Goal: Task Accomplishment & Management: Manage account settings

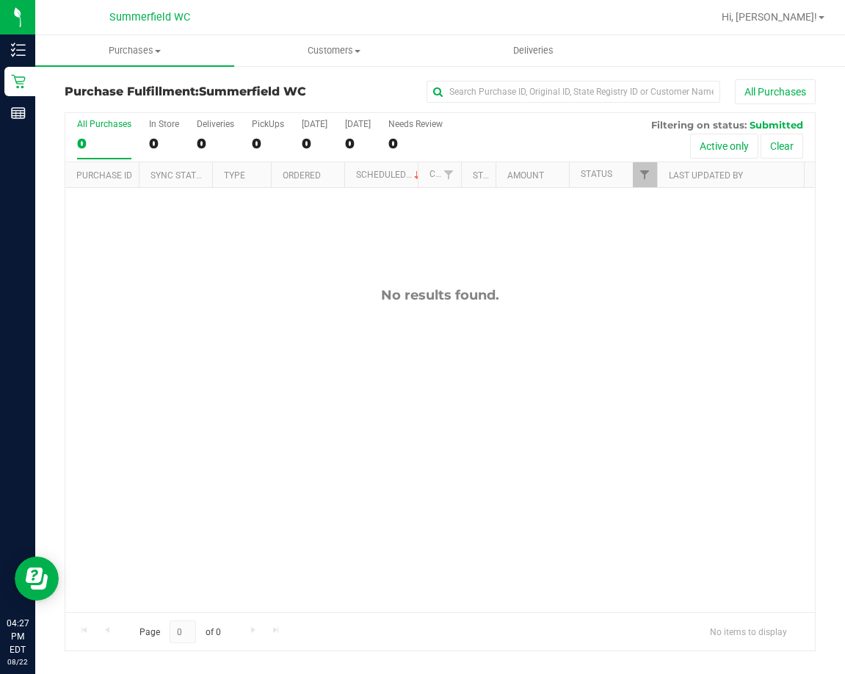
click at [253, 32] on nav "Summerfield WC Hi, Sandra!" at bounding box center [440, 17] width 810 height 35
click at [358, 416] on div "No results found." at bounding box center [440, 450] width 750 height 524
click at [289, 370] on div "No results found." at bounding box center [440, 450] width 750 height 524
click at [289, 379] on div "No results found." at bounding box center [440, 450] width 750 height 524
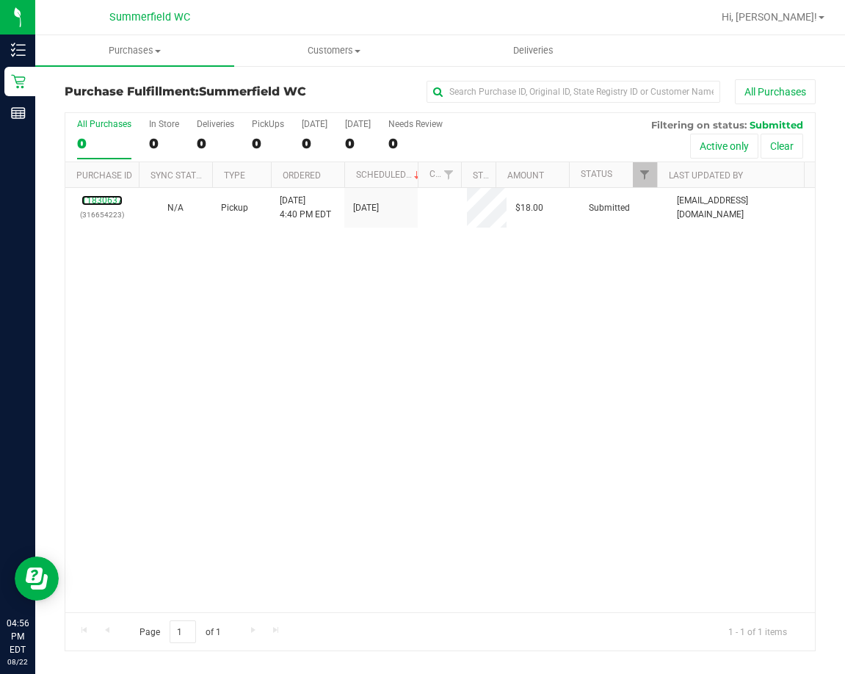
click at [107, 199] on link "11830637" at bounding box center [102, 200] width 41 height 10
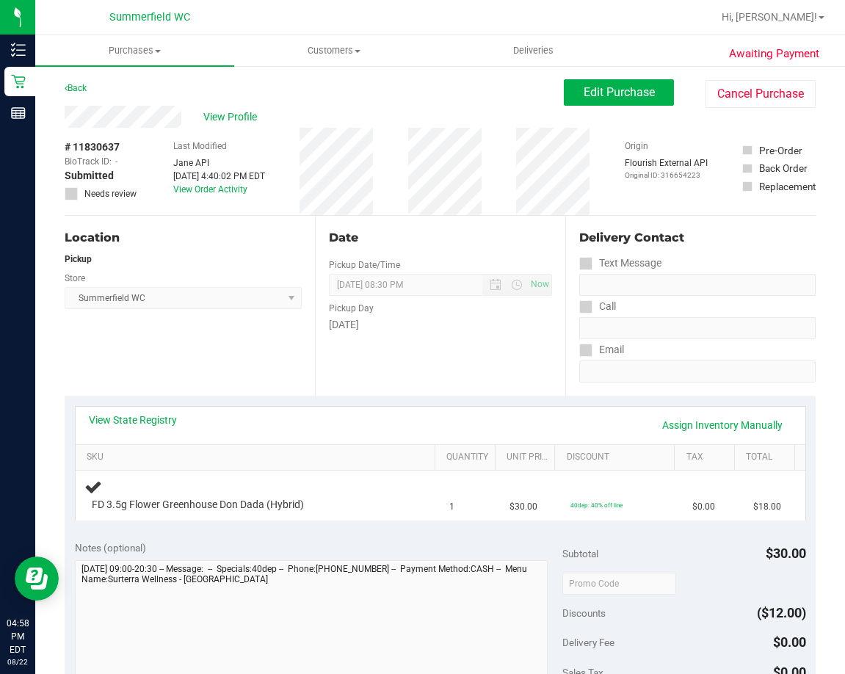
click at [205, 397] on div "View State Registry Assign Inventory Manually SKU Quantity Unit Price Discount …" at bounding box center [440, 463] width 751 height 134
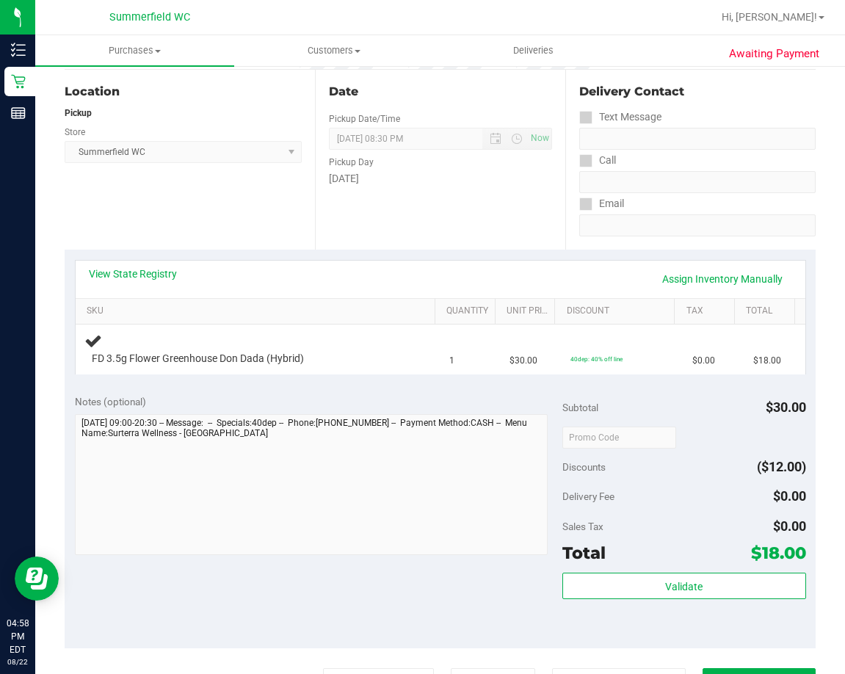
scroll to position [147, 0]
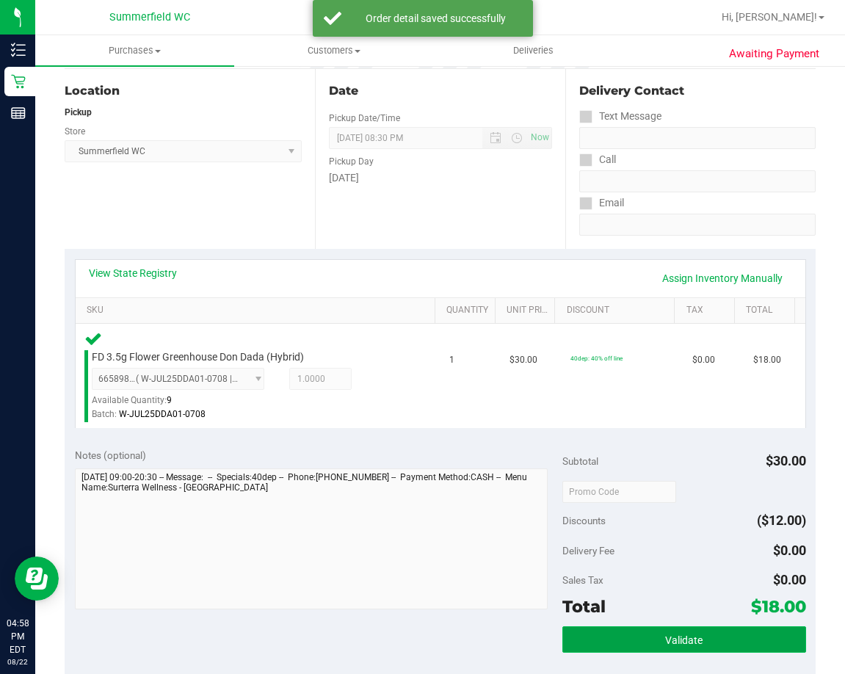
click at [698, 639] on button "Validate" at bounding box center [685, 640] width 244 height 26
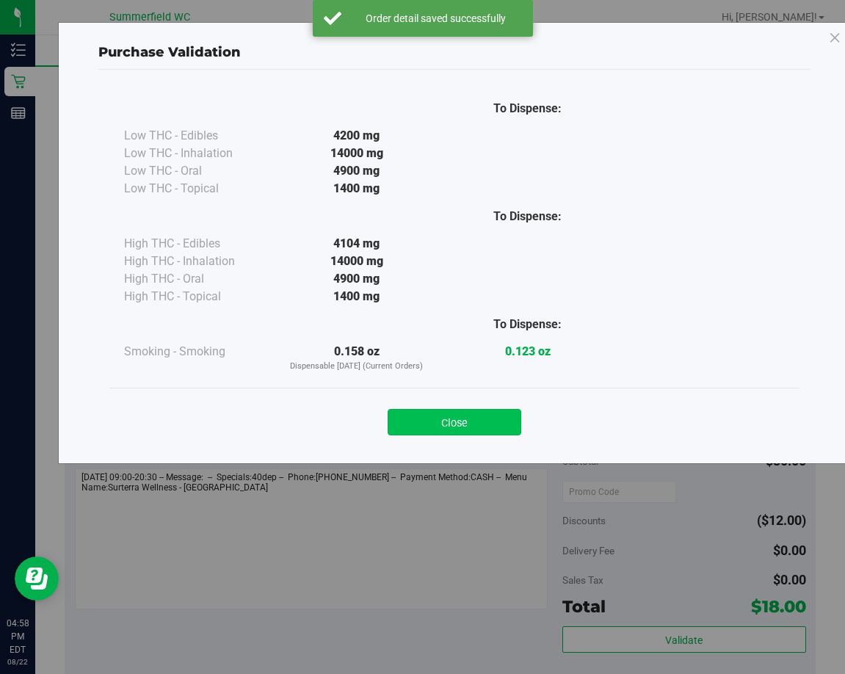
click at [499, 410] on button "Close" at bounding box center [455, 422] width 134 height 26
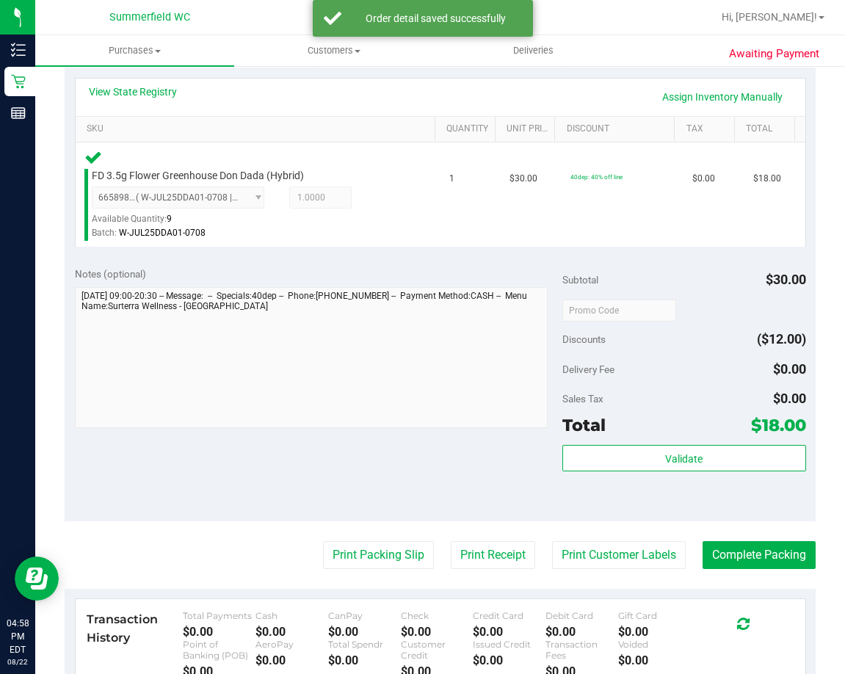
scroll to position [367, 0]
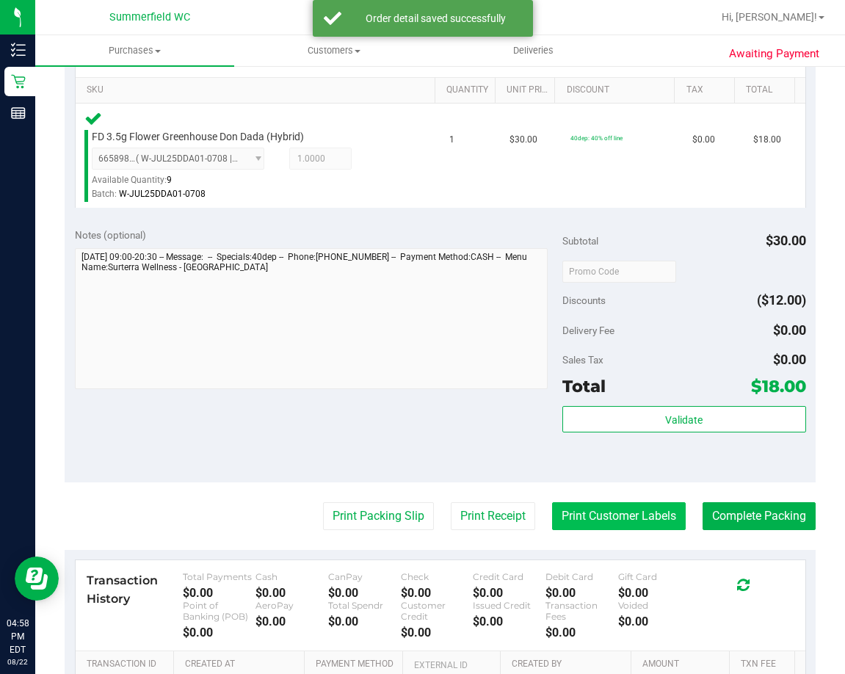
click at [611, 515] on button "Print Customer Labels" at bounding box center [619, 516] width 134 height 28
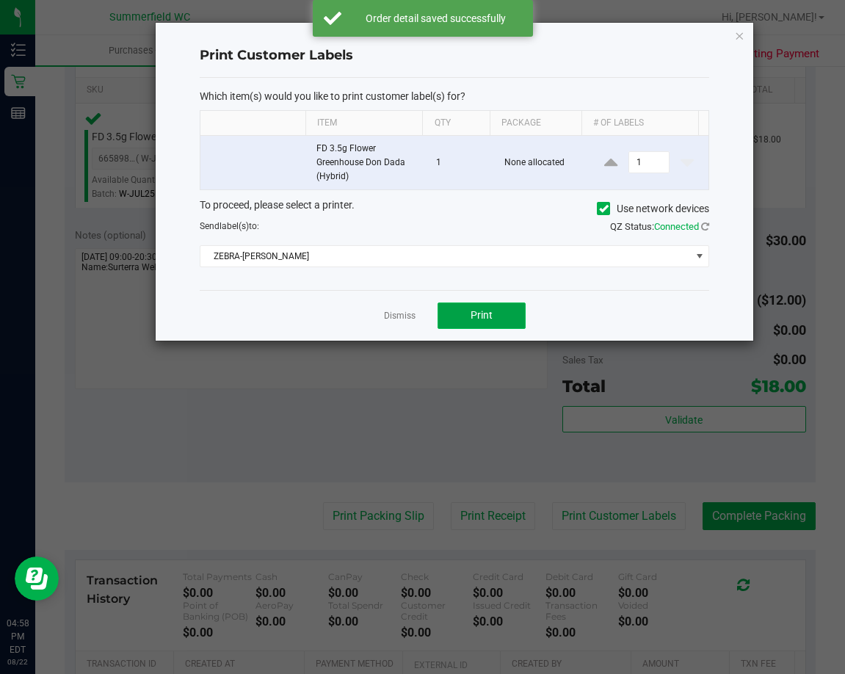
click at [496, 319] on button "Print" at bounding box center [482, 316] width 88 height 26
click at [396, 314] on link "Dismiss" at bounding box center [400, 316] width 32 height 12
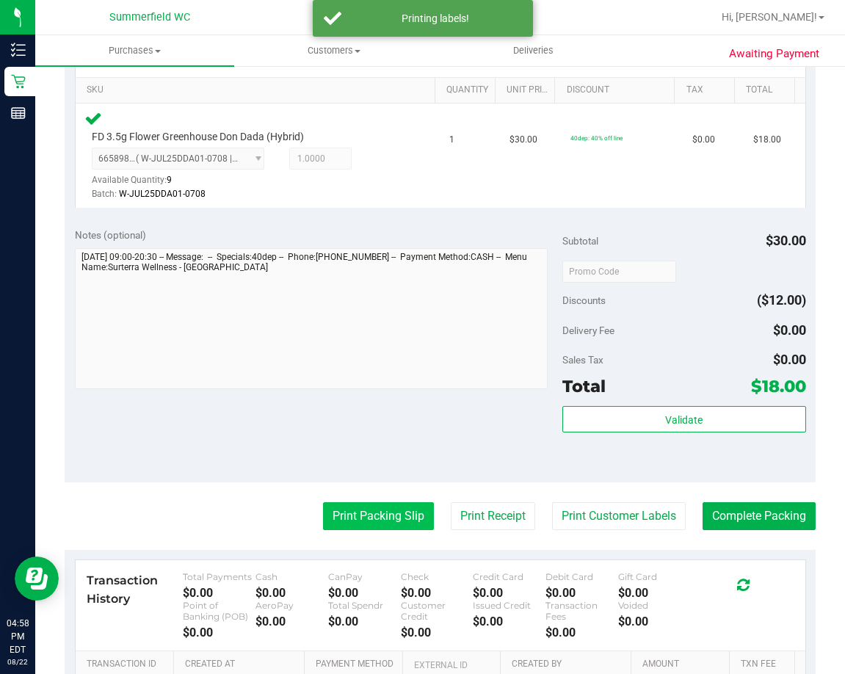
click at [378, 524] on button "Print Packing Slip" at bounding box center [378, 516] width 111 height 28
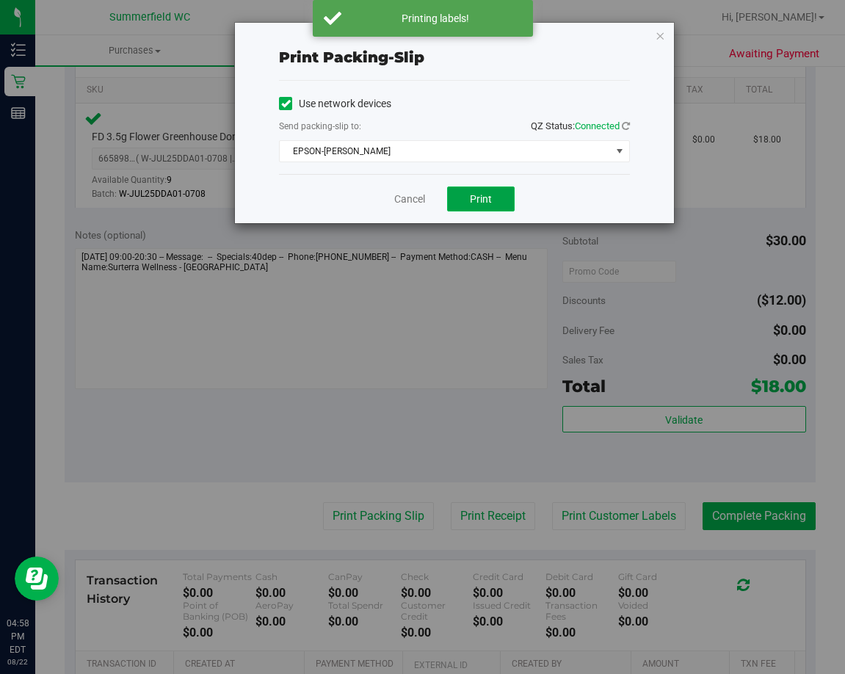
click at [505, 200] on button "Print" at bounding box center [481, 199] width 68 height 25
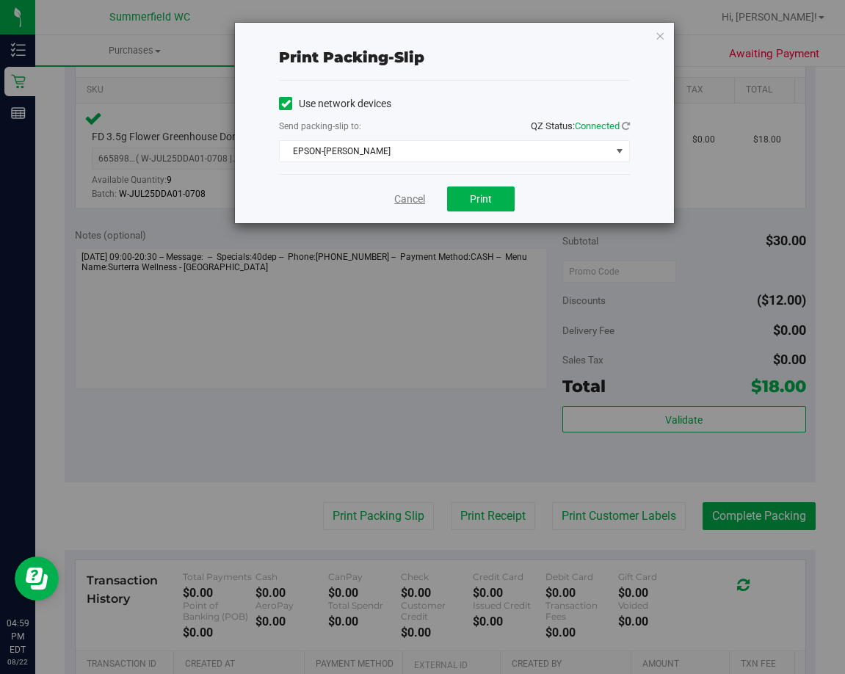
click at [414, 203] on link "Cancel" at bounding box center [409, 199] width 31 height 15
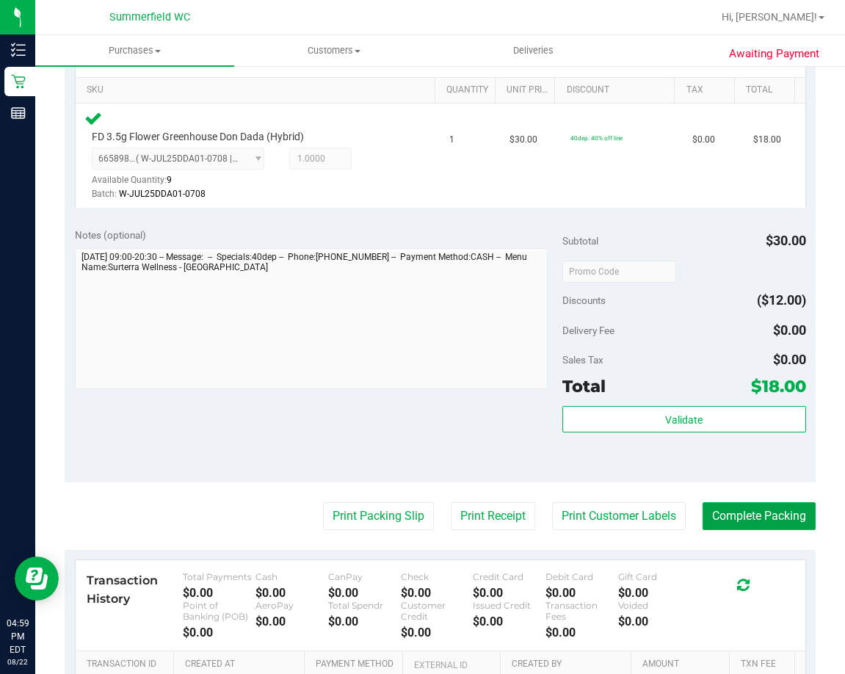
click at [737, 514] on button "Complete Packing" at bounding box center [759, 516] width 113 height 28
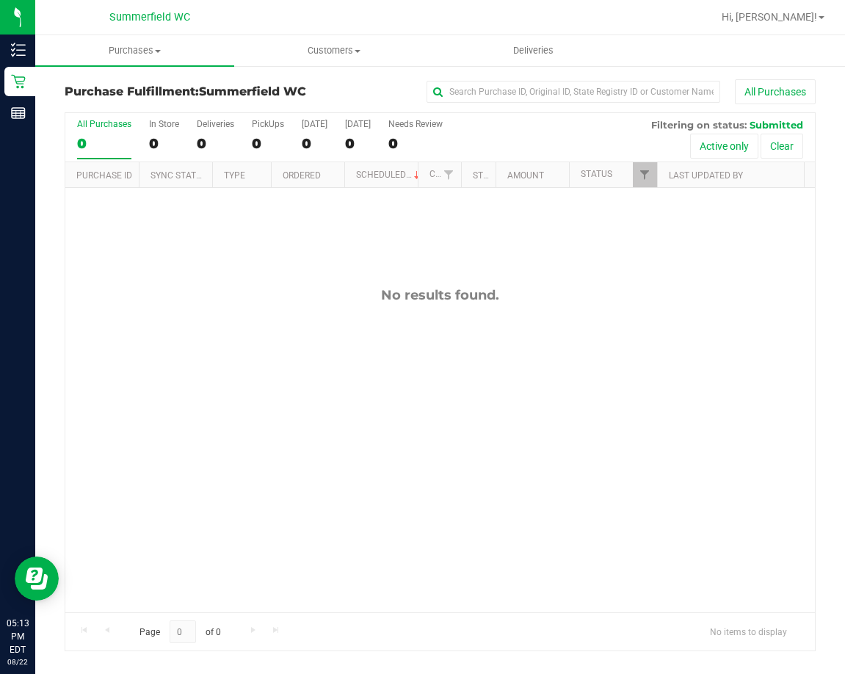
click at [468, 342] on div "No results found." at bounding box center [440, 450] width 750 height 524
click at [425, 447] on div "No results found." at bounding box center [440, 450] width 750 height 524
click at [479, 544] on div "No results found." at bounding box center [440, 450] width 750 height 524
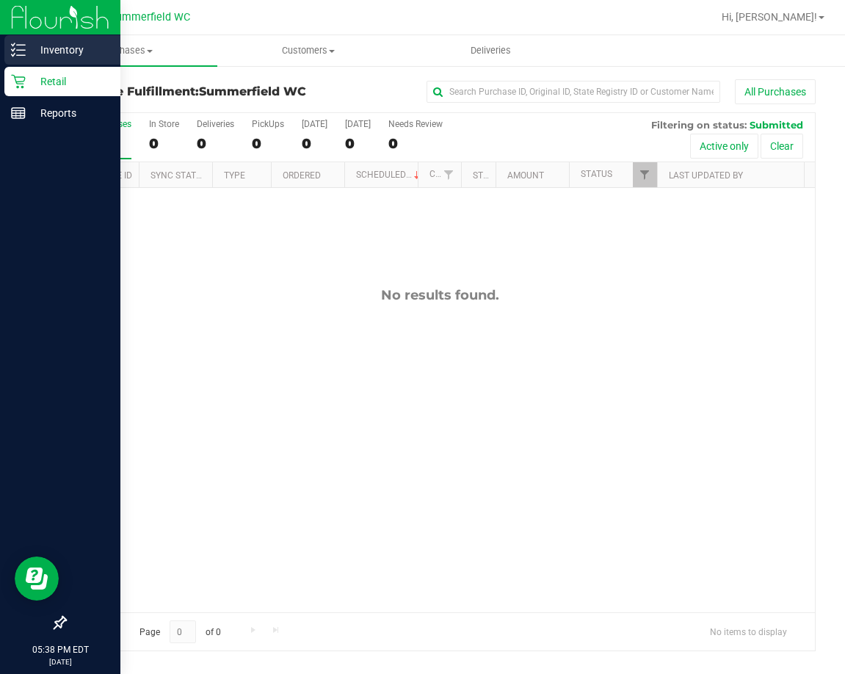
click at [57, 48] on p "Inventory" at bounding box center [70, 50] width 88 height 18
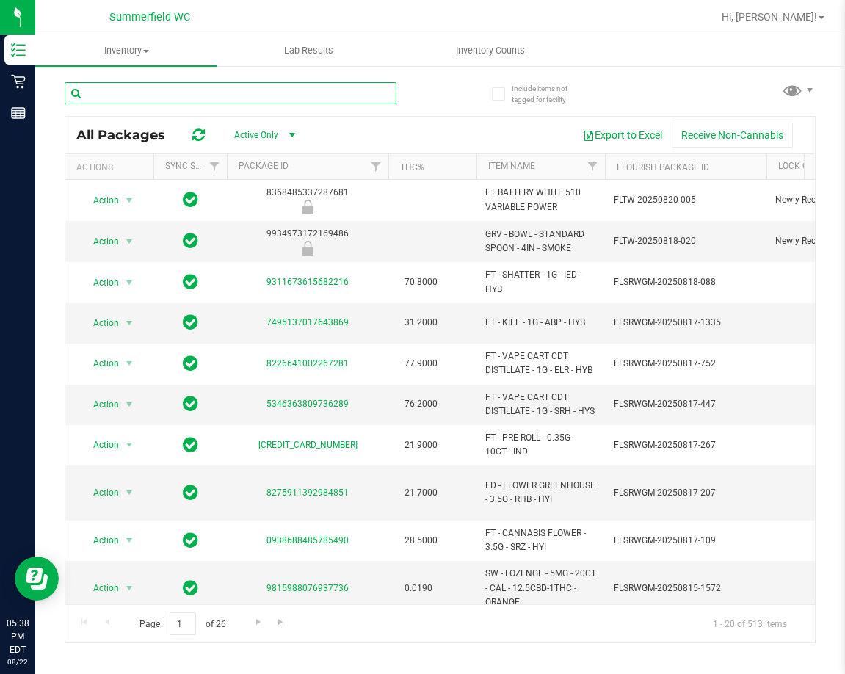
click at [129, 93] on input "text" at bounding box center [231, 93] width 332 height 22
type input "fic"
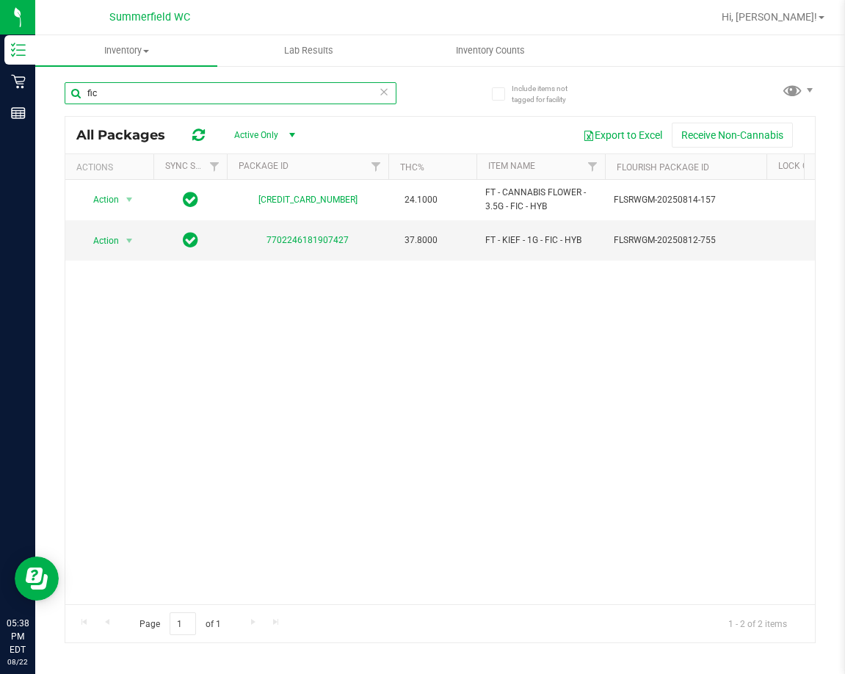
drag, startPoint x: 112, startPoint y: 95, endPoint x: 73, endPoint y: 96, distance: 38.2
click at [73, 96] on input "fic" at bounding box center [231, 93] width 332 height 22
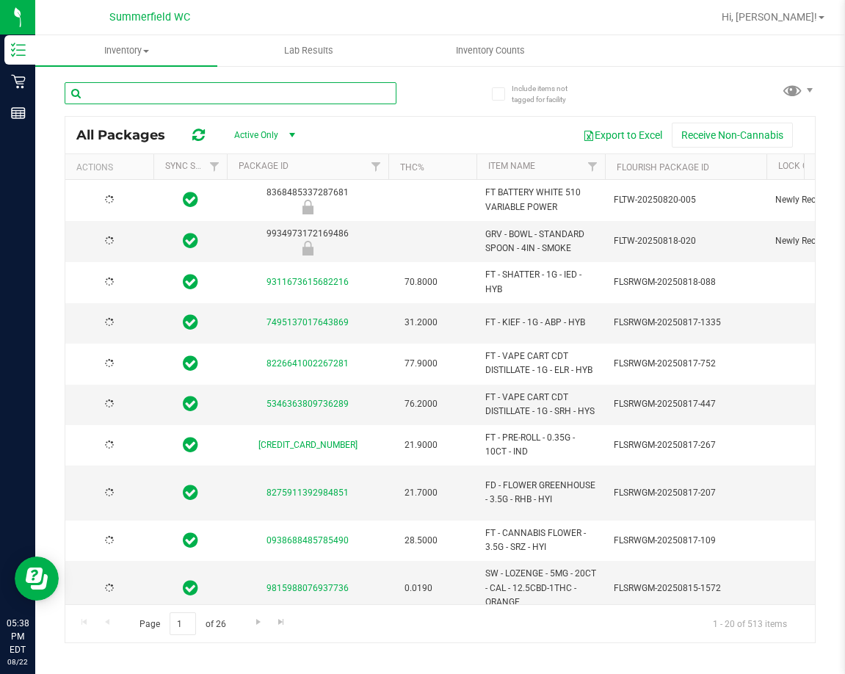
type input "[DATE]"
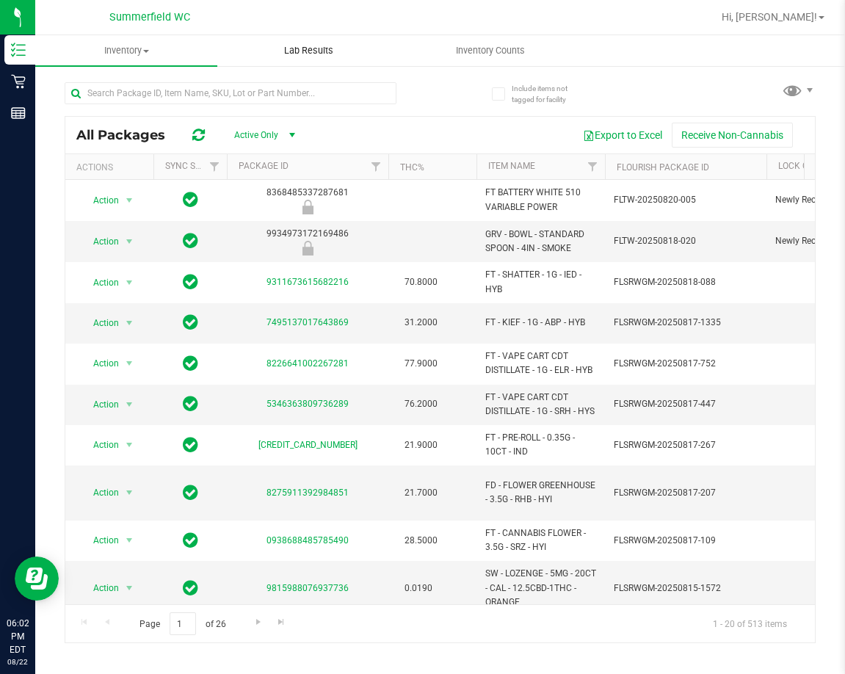
click at [250, 44] on uib-tab-heading "Lab Results" at bounding box center [308, 50] width 181 height 29
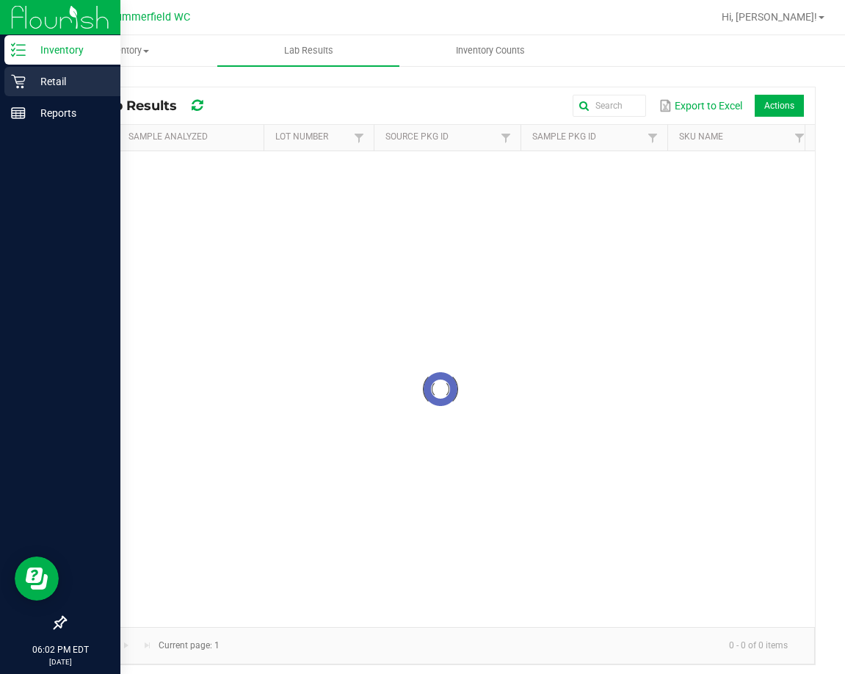
click at [57, 82] on p "Retail" at bounding box center [70, 82] width 88 height 18
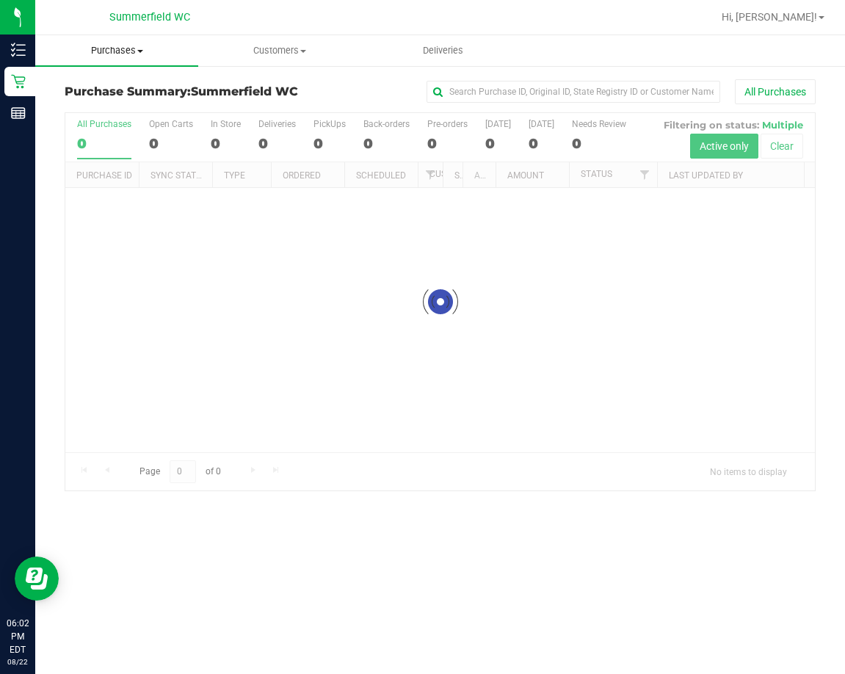
click at [132, 52] on span "Purchases" at bounding box center [116, 50] width 163 height 13
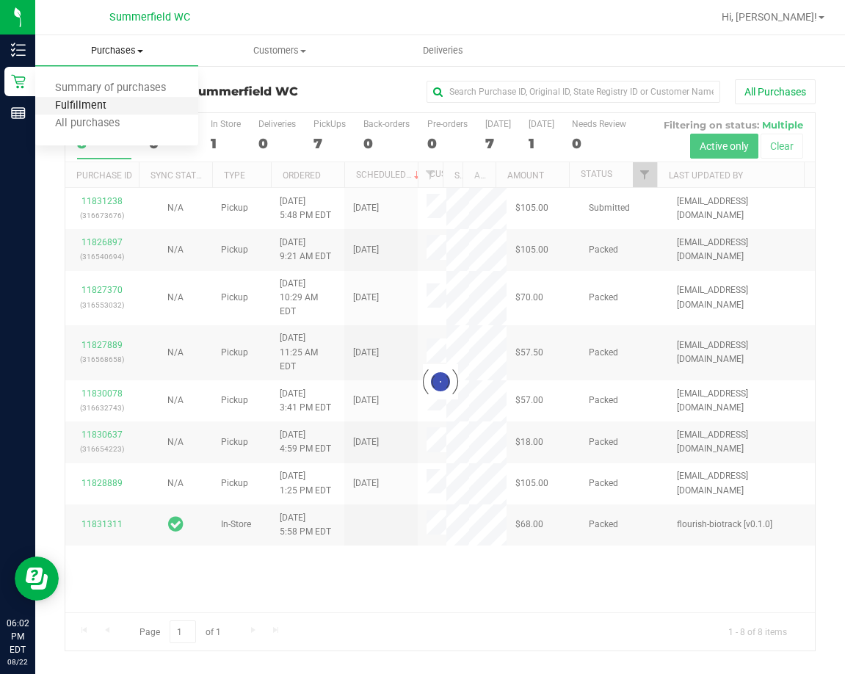
click at [112, 106] on span "Fulfillment" at bounding box center [80, 106] width 91 height 12
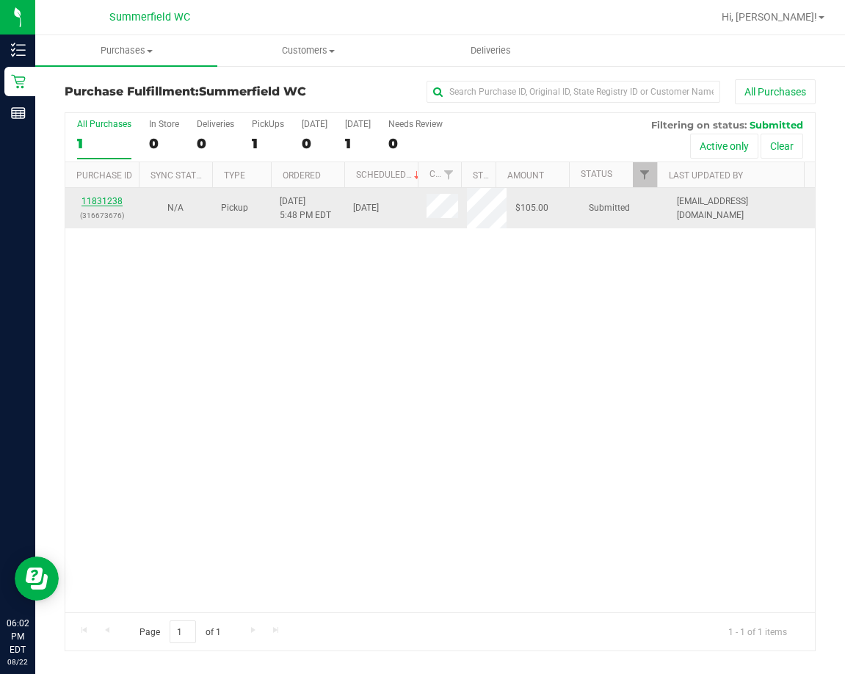
click at [104, 197] on link "11831238" at bounding box center [102, 201] width 41 height 10
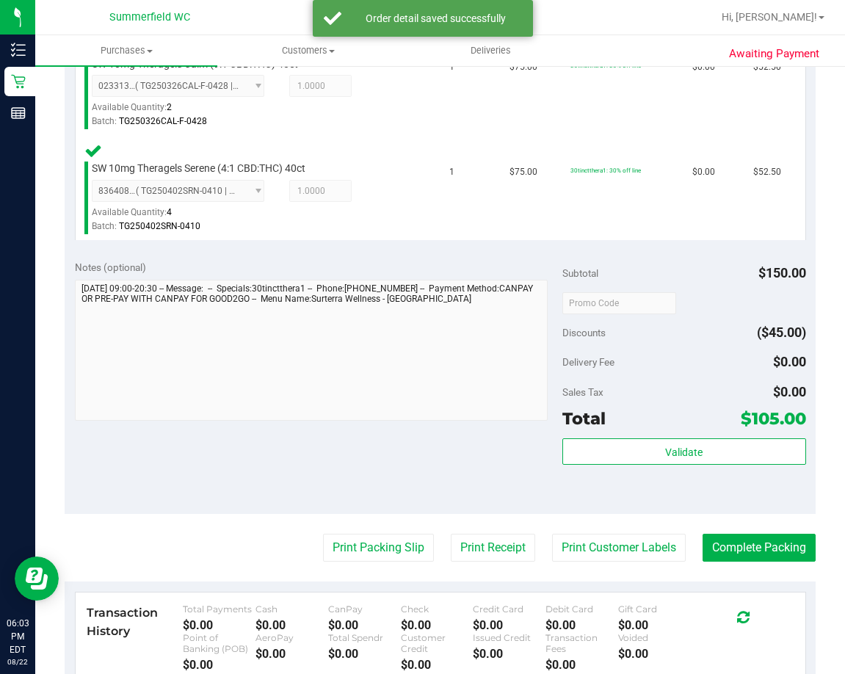
scroll to position [441, 0]
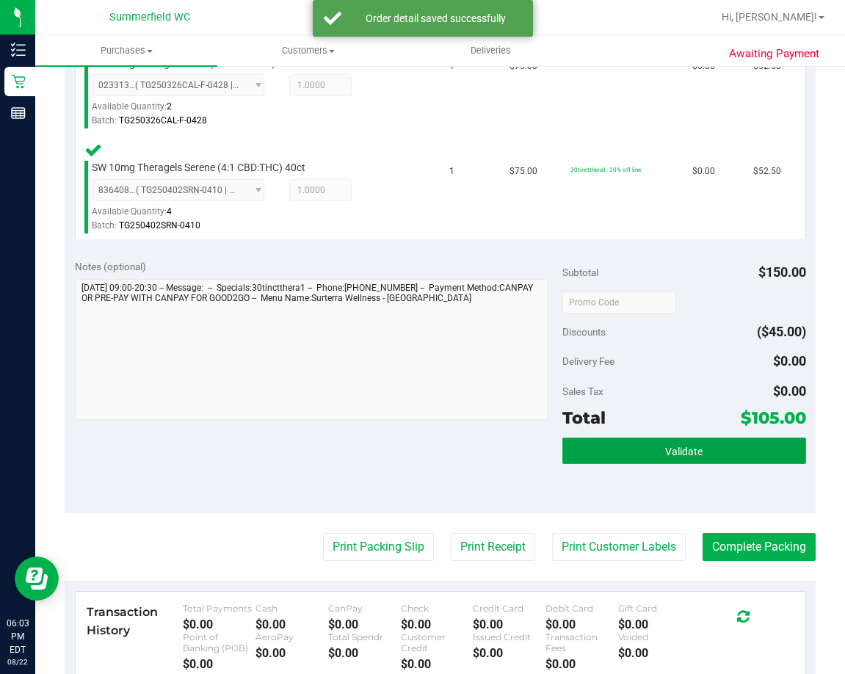
click at [633, 455] on button "Validate" at bounding box center [685, 451] width 244 height 26
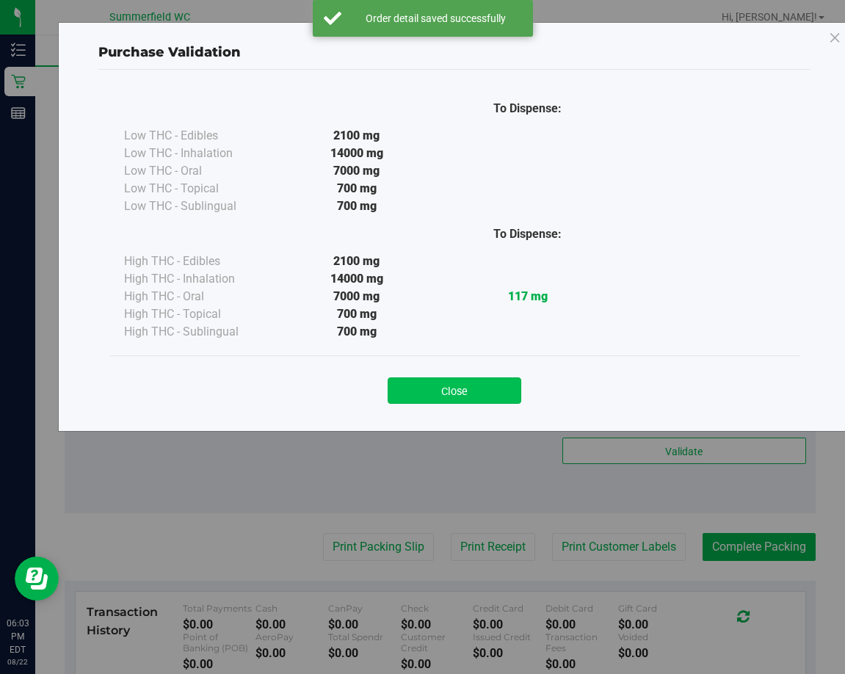
click at [457, 390] on button "Close" at bounding box center [455, 391] width 134 height 26
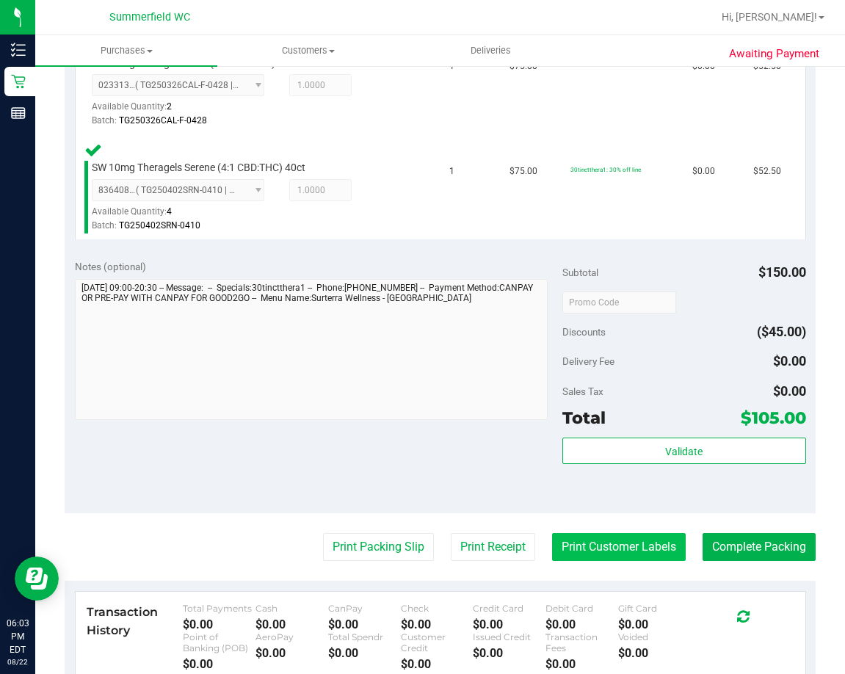
click at [582, 546] on button "Print Customer Labels" at bounding box center [619, 547] width 134 height 28
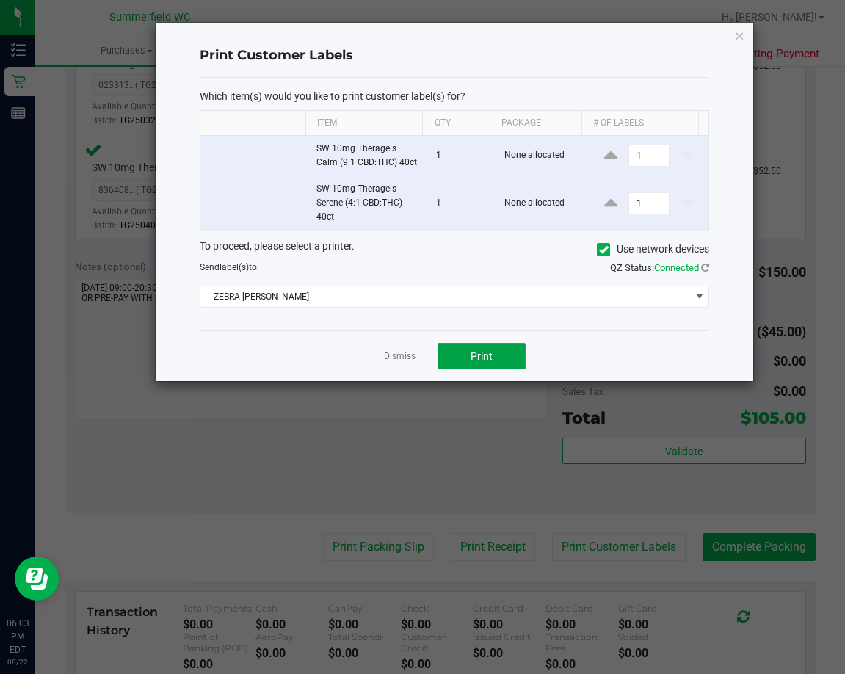
click at [484, 350] on span "Print" at bounding box center [482, 356] width 22 height 12
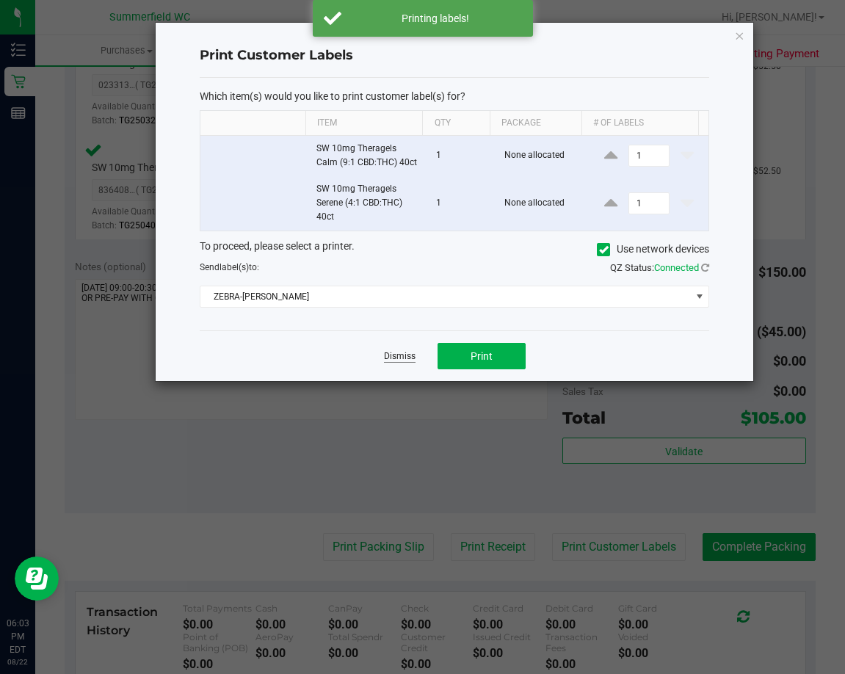
click at [392, 358] on link "Dismiss" at bounding box center [400, 356] width 32 height 12
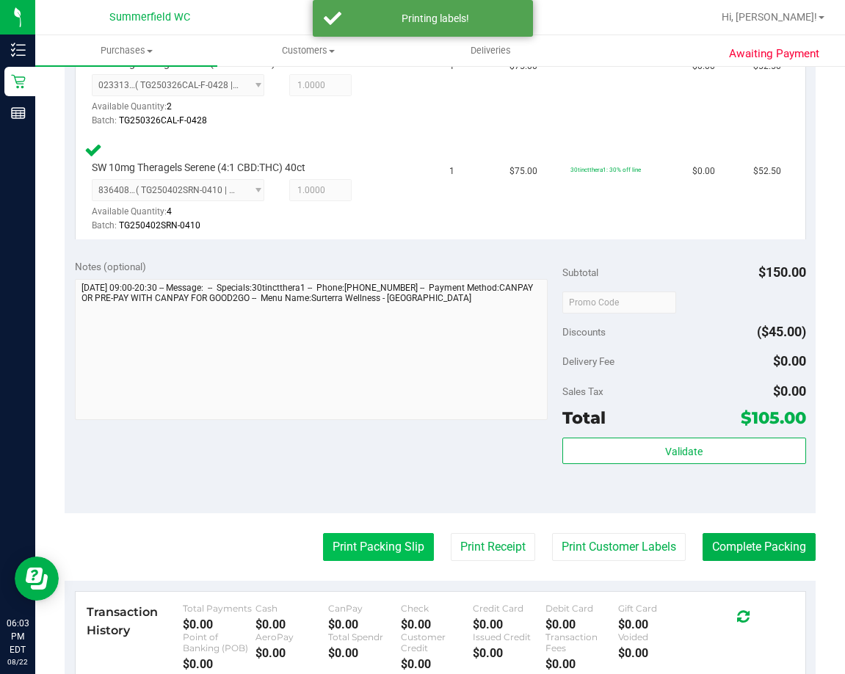
click at [364, 552] on button "Print Packing Slip" at bounding box center [378, 547] width 111 height 28
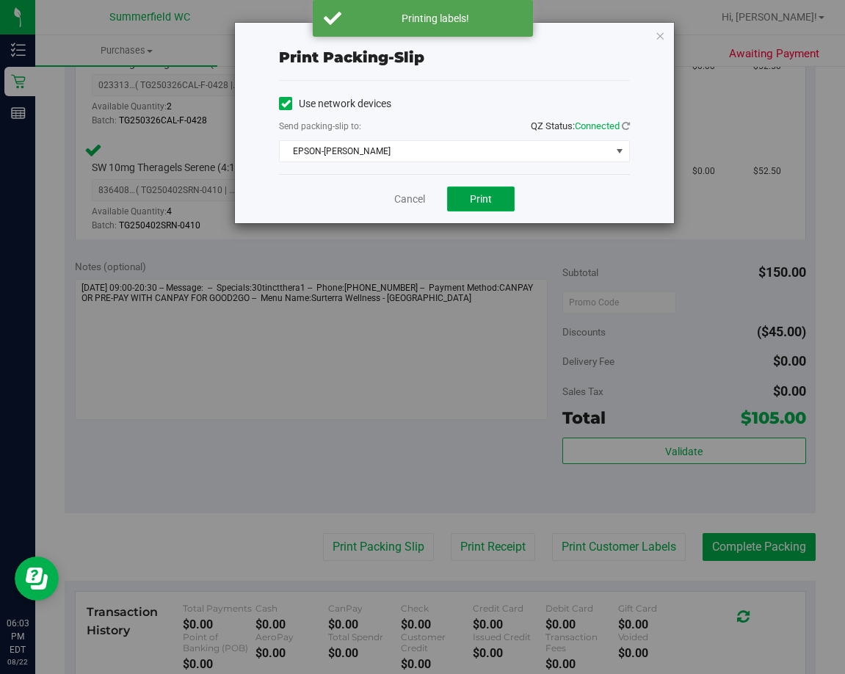
click at [478, 205] on button "Print" at bounding box center [481, 199] width 68 height 25
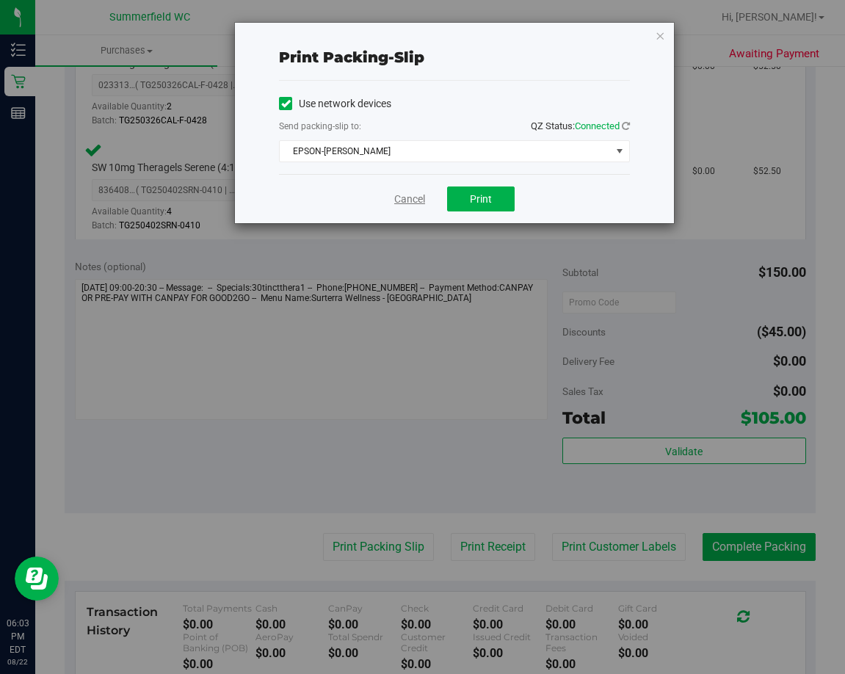
click at [407, 198] on link "Cancel" at bounding box center [409, 199] width 31 height 15
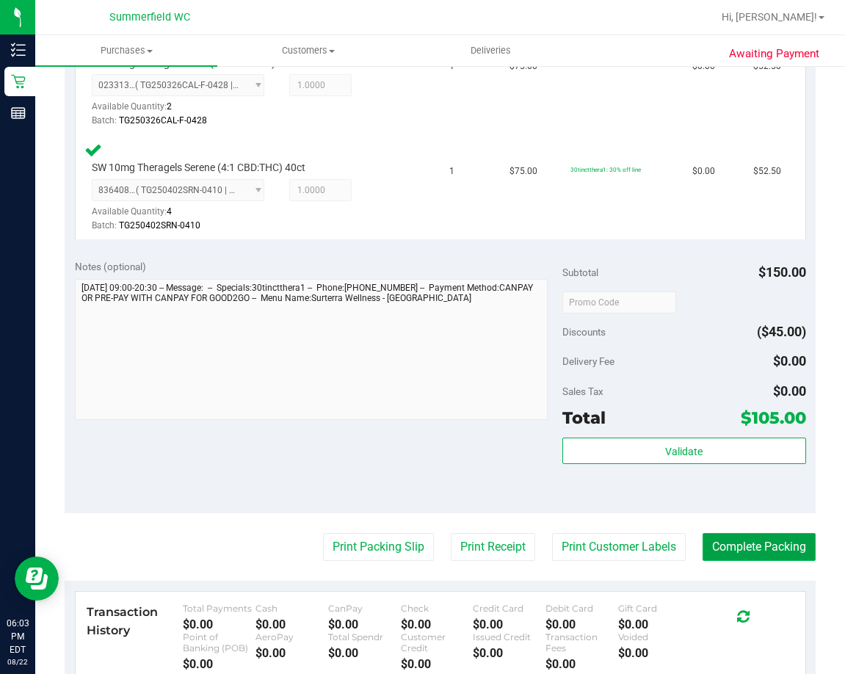
click at [782, 541] on button "Complete Packing" at bounding box center [759, 547] width 113 height 28
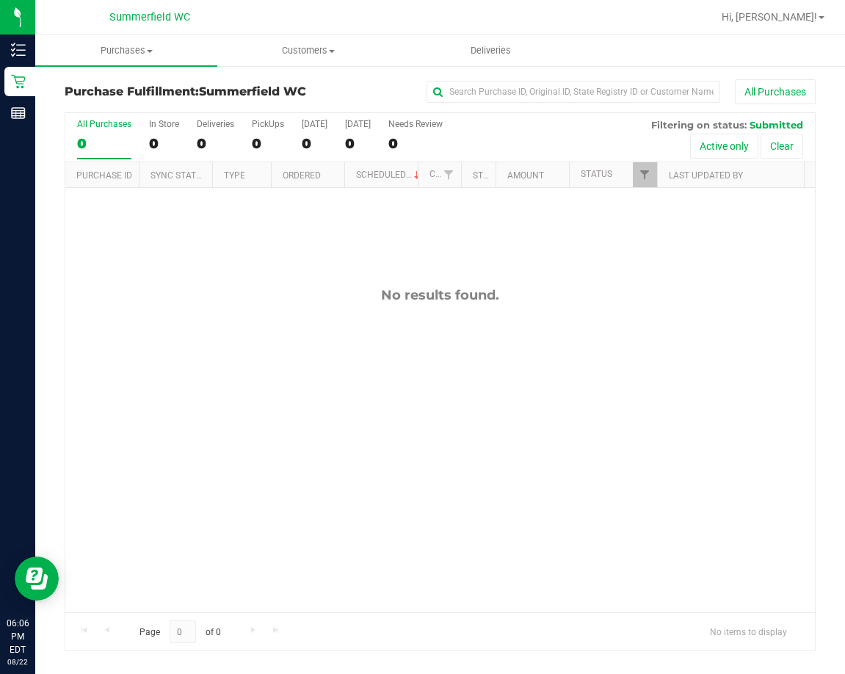
click at [416, 466] on div "No results found." at bounding box center [440, 450] width 750 height 524
click at [402, 342] on div "No results found." at bounding box center [440, 450] width 750 height 524
click at [414, 428] on div "No results found." at bounding box center [440, 450] width 750 height 524
drag, startPoint x: 251, startPoint y: 267, endPoint x: 245, endPoint y: 220, distance: 48.1
click at [251, 267] on div "No results found." at bounding box center [440, 450] width 750 height 524
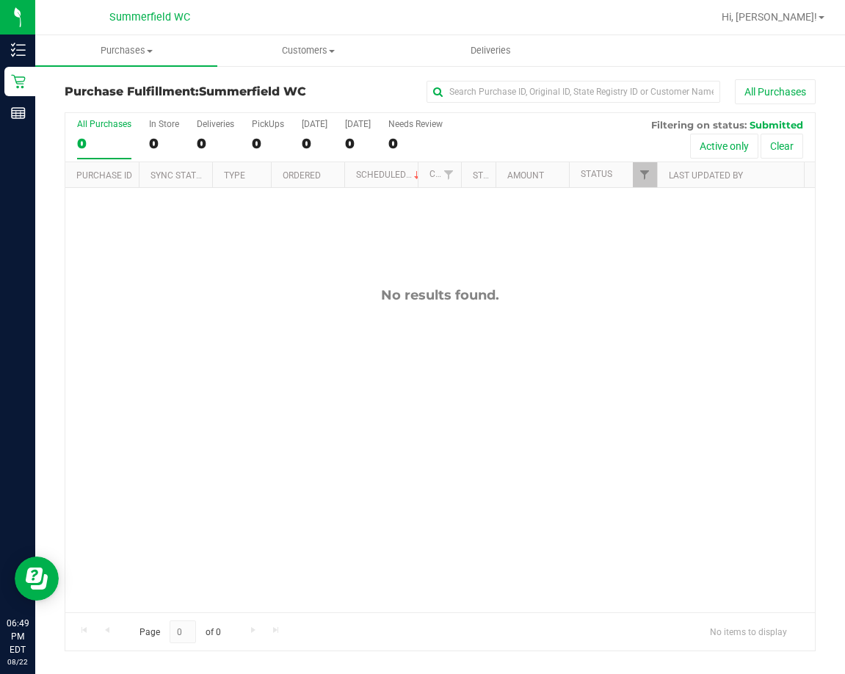
click at [283, 320] on div "No results found." at bounding box center [440, 450] width 750 height 524
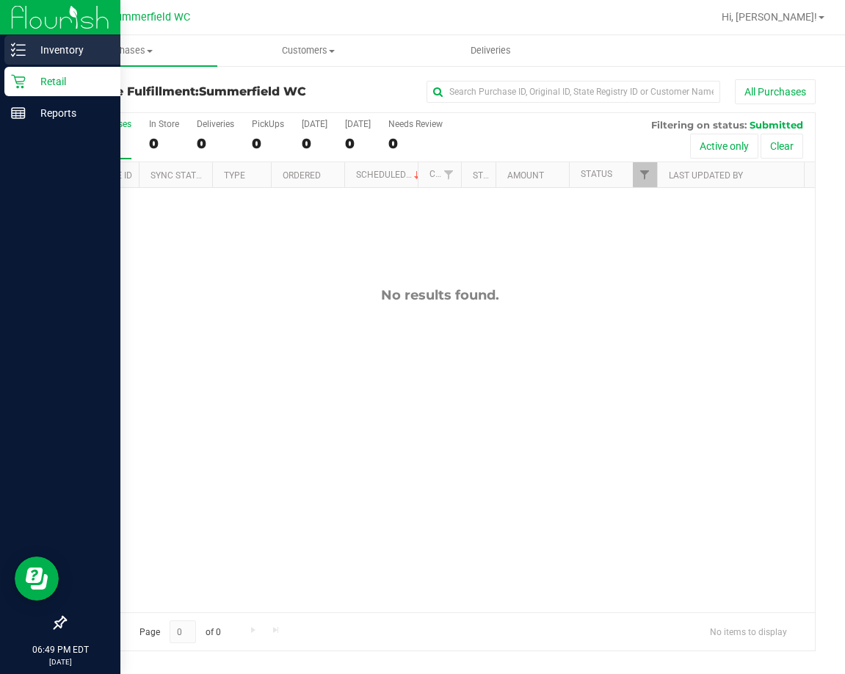
click at [55, 51] on p "Inventory" at bounding box center [70, 50] width 88 height 18
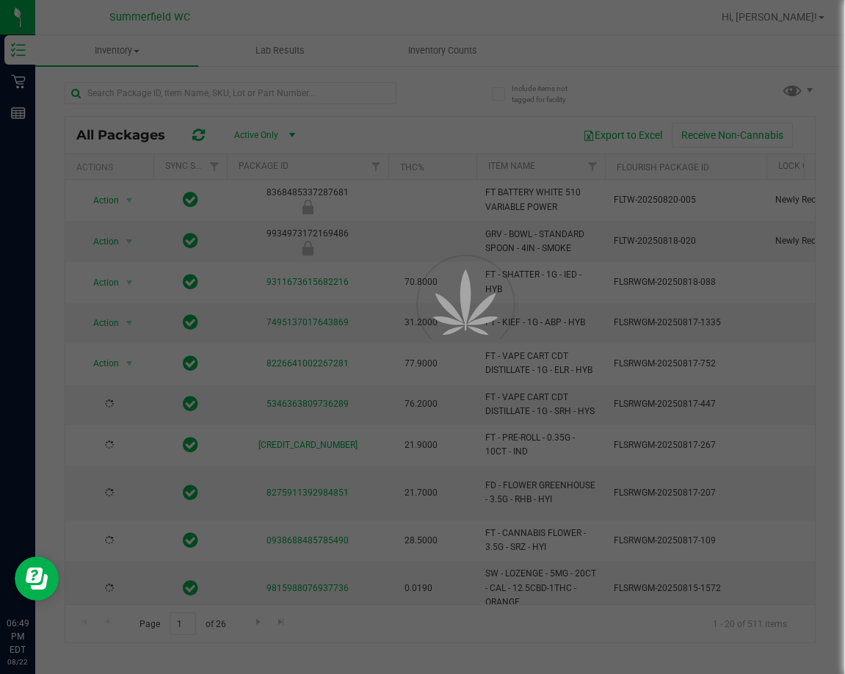
click at [142, 90] on div at bounding box center [422, 337] width 845 height 674
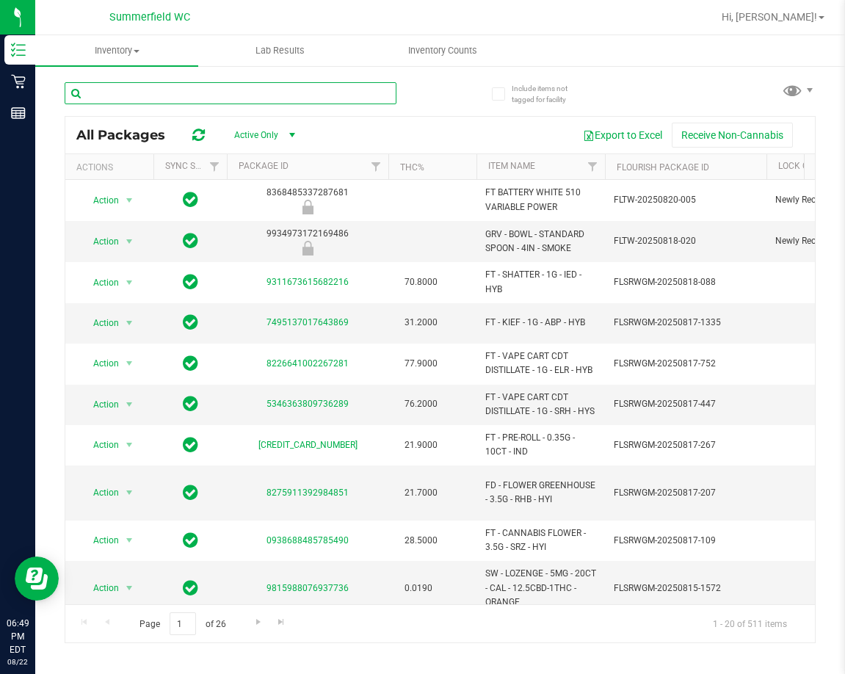
click at [142, 90] on input "text" at bounding box center [231, 93] width 332 height 22
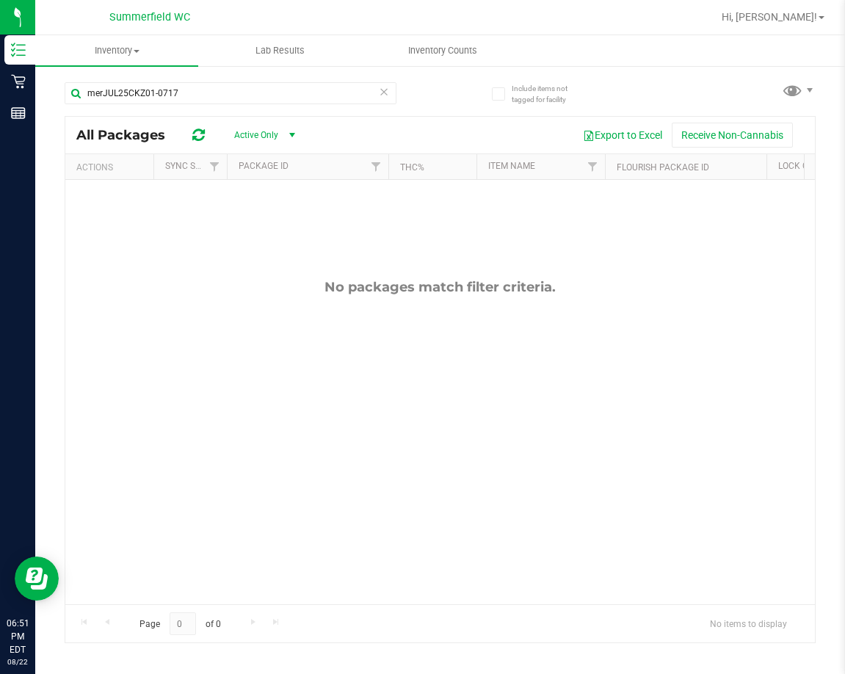
click at [283, 450] on div "No packages match filter criteria." at bounding box center [440, 442] width 750 height 524
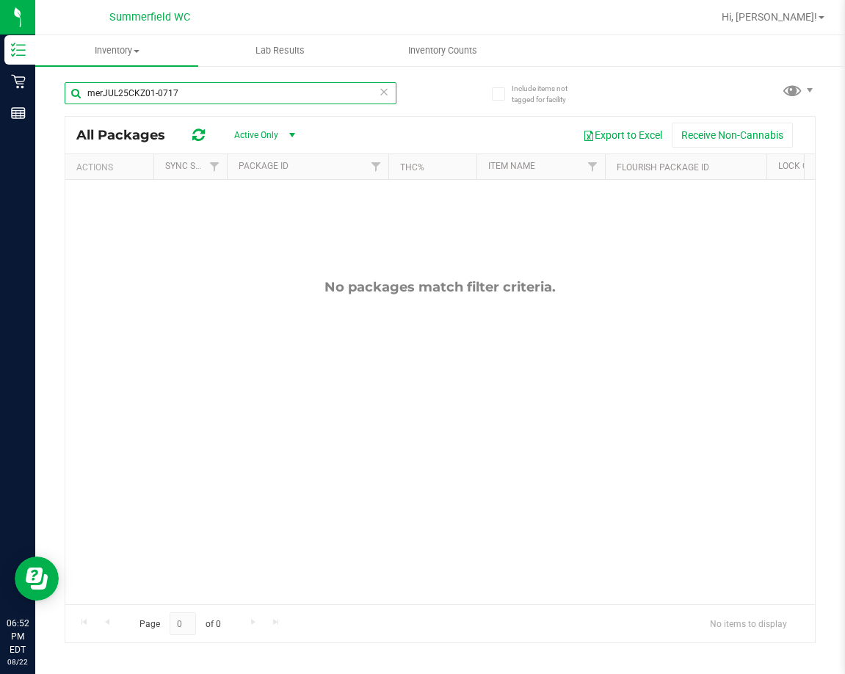
drag, startPoint x: 184, startPoint y: 98, endPoint x: 52, endPoint y: 84, distance: 132.9
click at [52, 84] on div "Include items not tagged for facility merJUL25CKZ01-0717 All Packages Active On…" at bounding box center [440, 289] width 810 height 448
drag, startPoint x: 107, startPoint y: 89, endPoint x: 68, endPoint y: 87, distance: 38.2
click at [68, 87] on input "mer" at bounding box center [231, 93] width 332 height 22
click at [136, 93] on input "mer" at bounding box center [231, 93] width 332 height 22
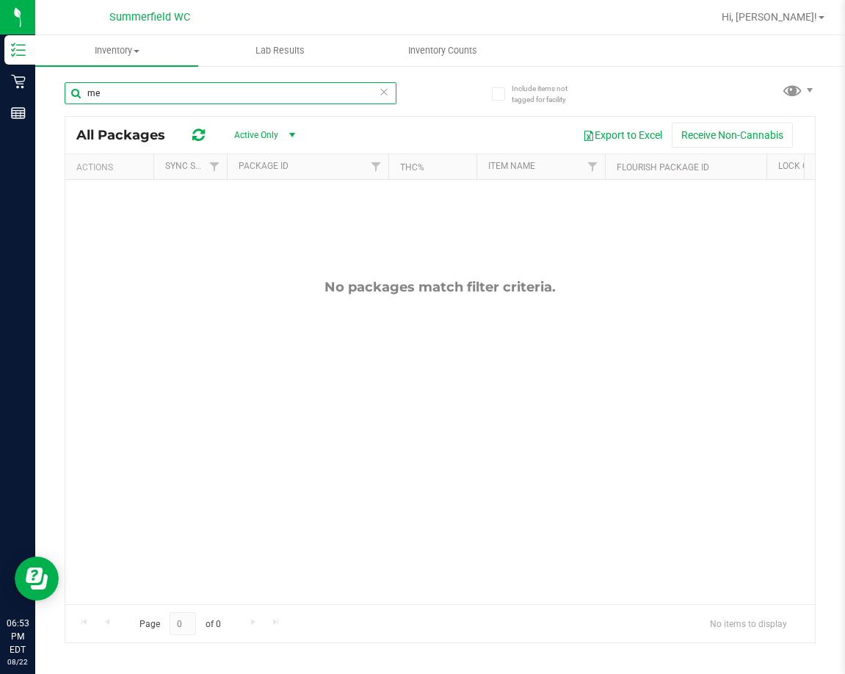
type input "m"
type input "aml"
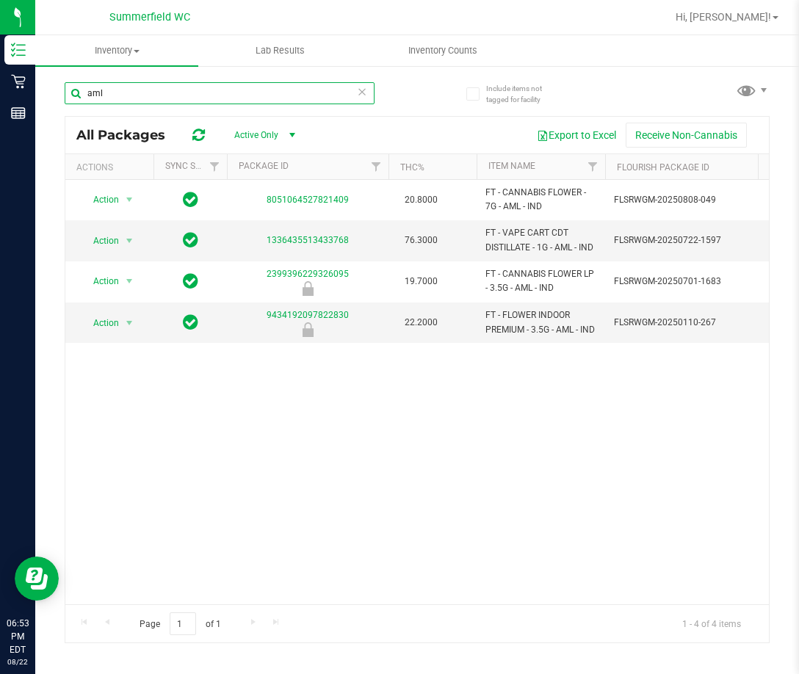
drag, startPoint x: 109, startPoint y: 96, endPoint x: 54, endPoint y: 99, distance: 54.4
click at [54, 99] on div "Include items not tagged for facility aml All Packages Active Only Active Only …" at bounding box center [417, 289] width 764 height 448
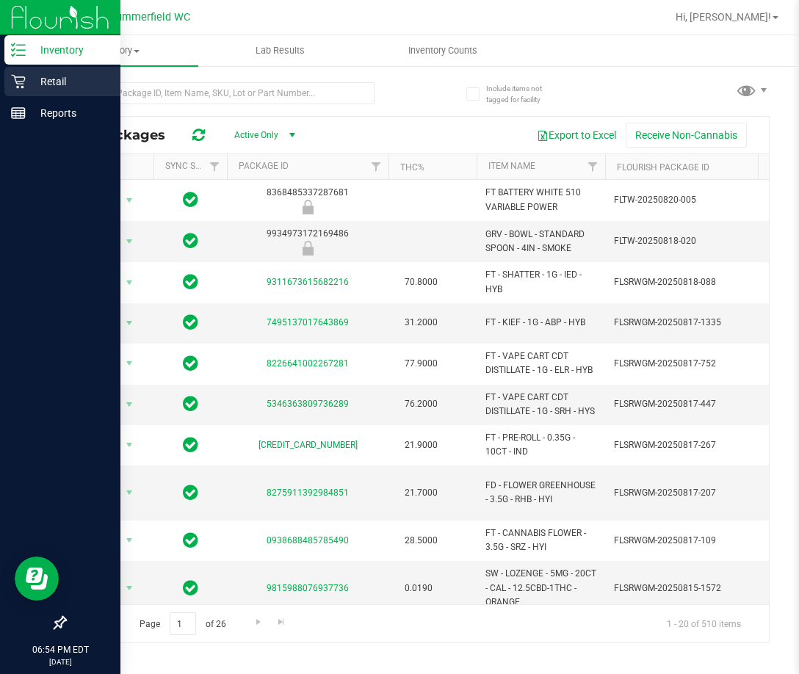
click at [47, 82] on p "Retail" at bounding box center [70, 82] width 88 height 18
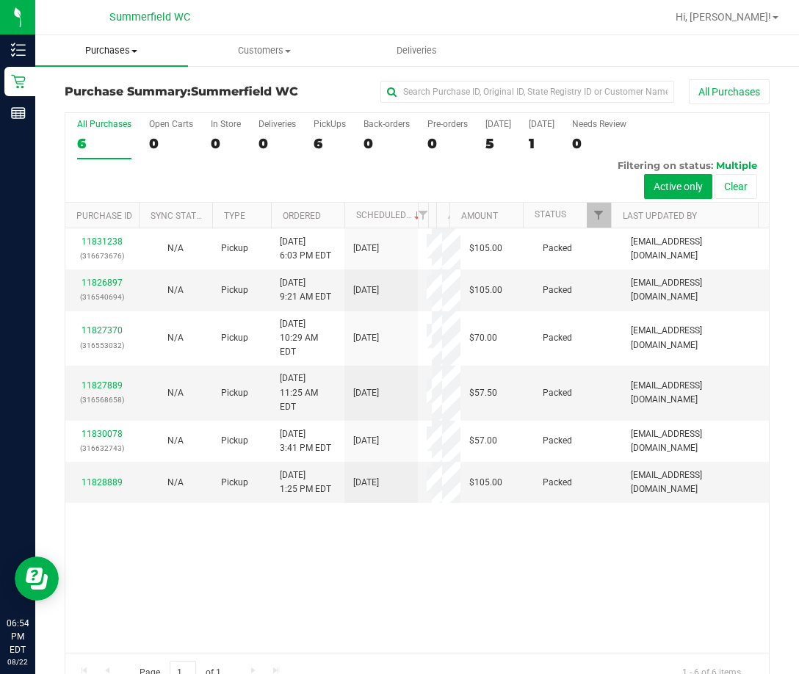
click at [107, 48] on span "Purchases" at bounding box center [111, 50] width 153 height 13
click at [115, 101] on span "Fulfillment" at bounding box center [80, 106] width 91 height 12
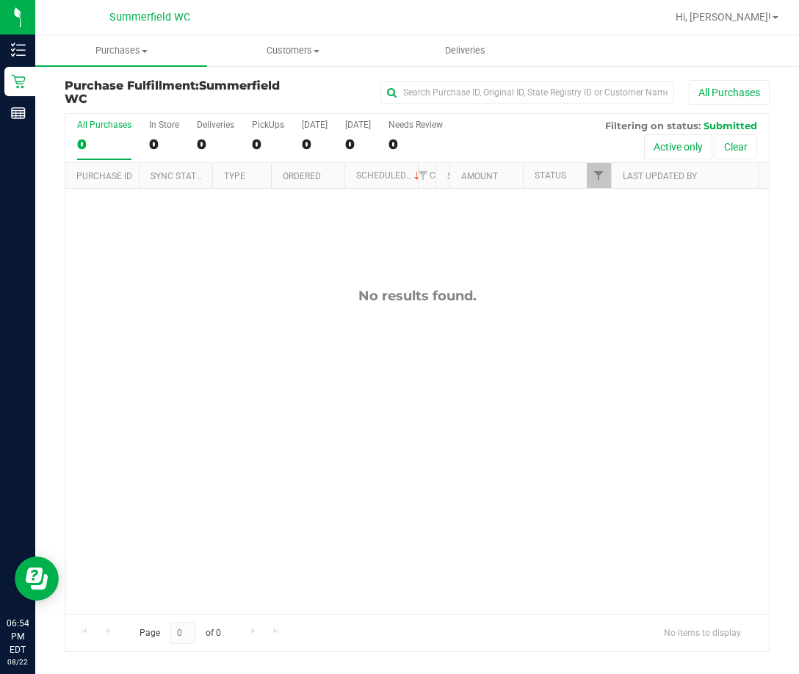
click at [210, 415] on div "No results found." at bounding box center [417, 451] width 704 height 524
click at [124, 54] on span "Purchases" at bounding box center [121, 50] width 172 height 13
click at [106, 88] on span "Summary of purchases" at bounding box center [110, 88] width 151 height 12
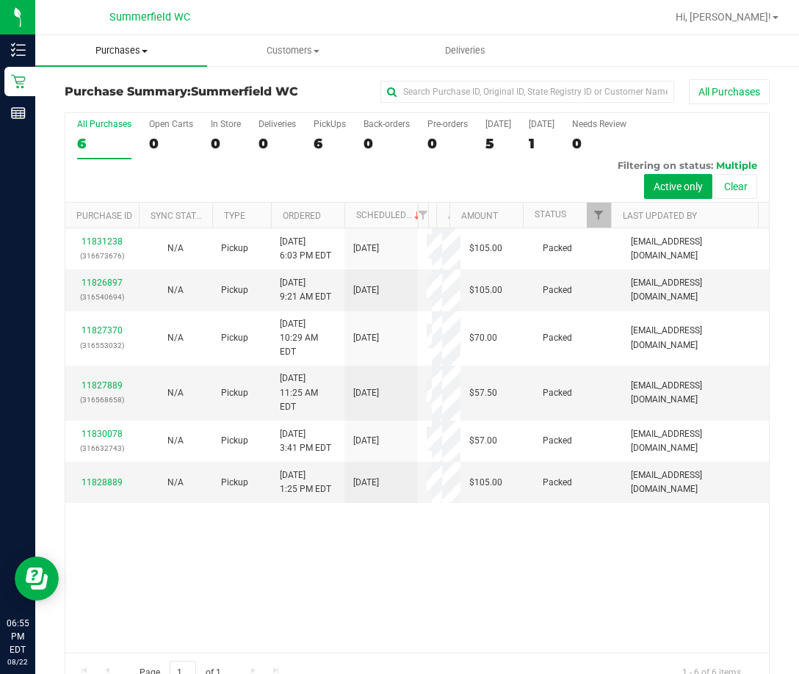
click at [123, 52] on span "Purchases" at bounding box center [121, 50] width 172 height 13
click at [116, 109] on span "Fulfillment" at bounding box center [80, 106] width 91 height 12
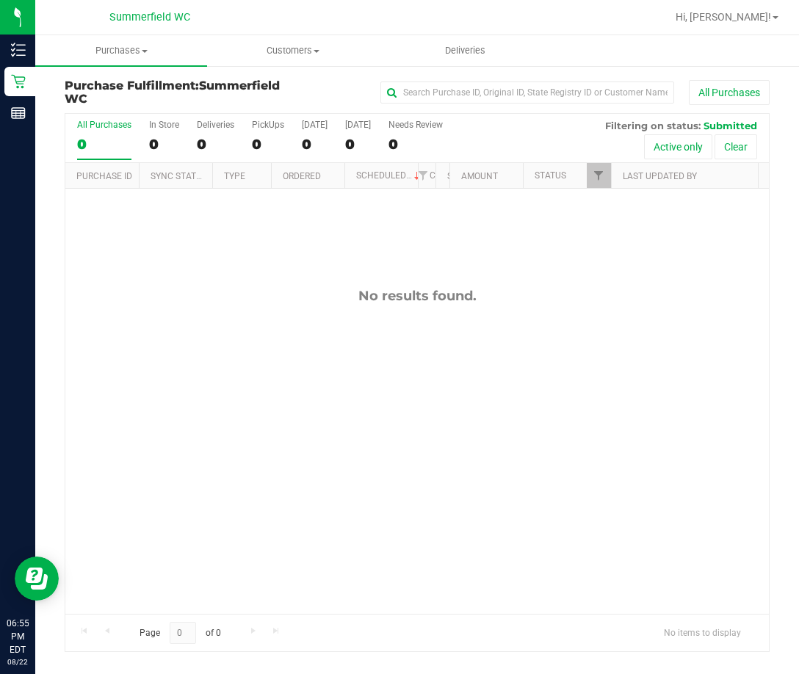
click at [251, 362] on div "No results found." at bounding box center [417, 451] width 704 height 524
click at [331, 415] on div "No results found." at bounding box center [417, 451] width 704 height 524
click at [284, 449] on div "No results found." at bounding box center [417, 451] width 704 height 524
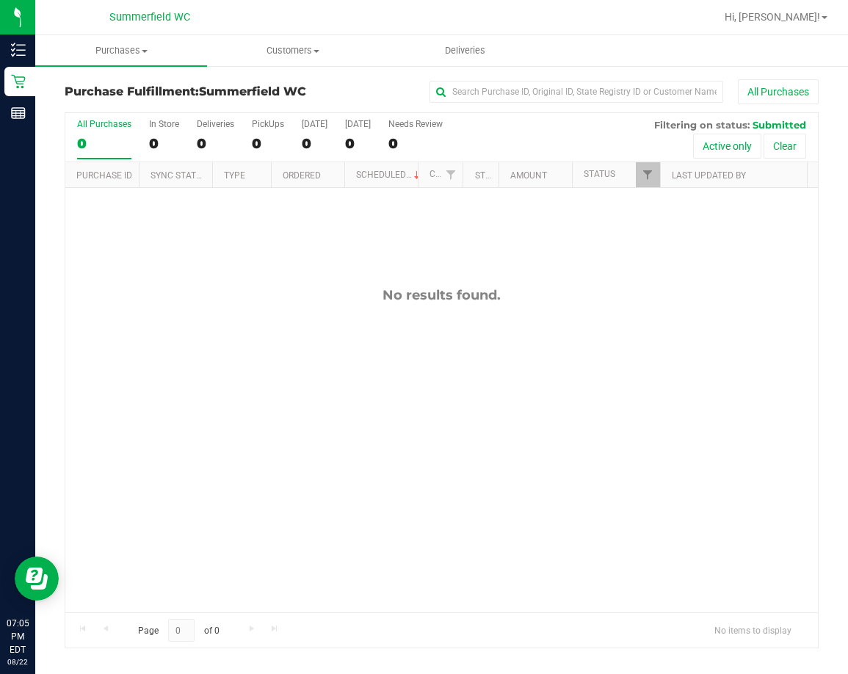
click at [242, 336] on div "No results found." at bounding box center [441, 450] width 753 height 524
click at [361, 431] on div "No results found." at bounding box center [441, 450] width 753 height 524
click at [378, 491] on div "No results found." at bounding box center [441, 450] width 753 height 524
click at [314, 405] on div "No results found." at bounding box center [441, 450] width 753 height 524
click at [312, 457] on div "No results found." at bounding box center [441, 450] width 753 height 524
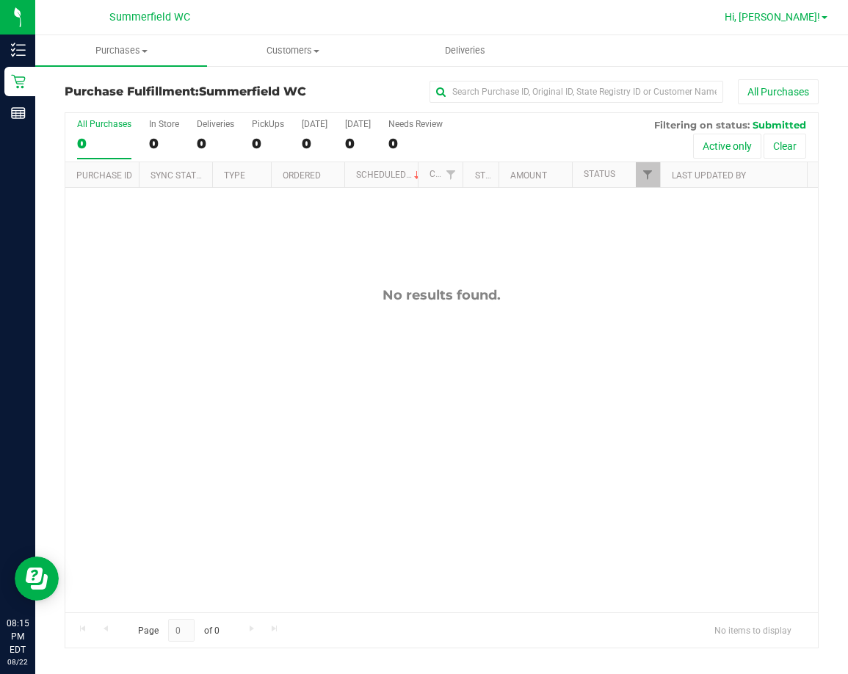
click at [812, 20] on span "Hi, [PERSON_NAME]!" at bounding box center [772, 17] width 95 height 12
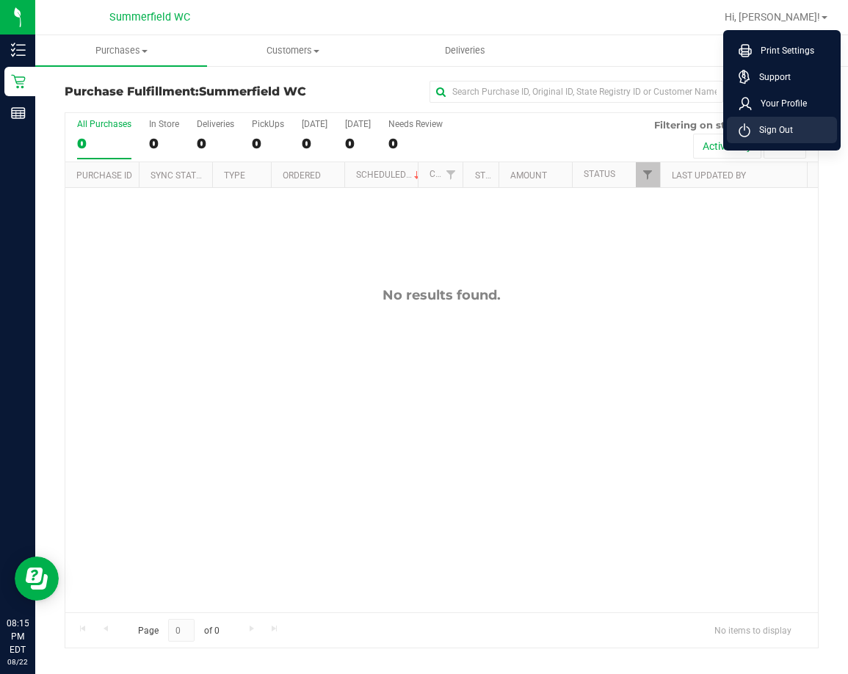
click at [767, 131] on span "Sign Out" at bounding box center [772, 130] width 43 height 15
